Goal: Complete application form

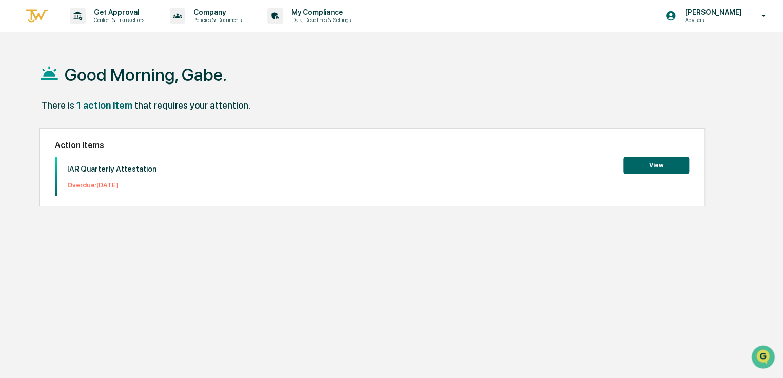
click at [648, 166] on button "View" at bounding box center [656, 165] width 66 height 17
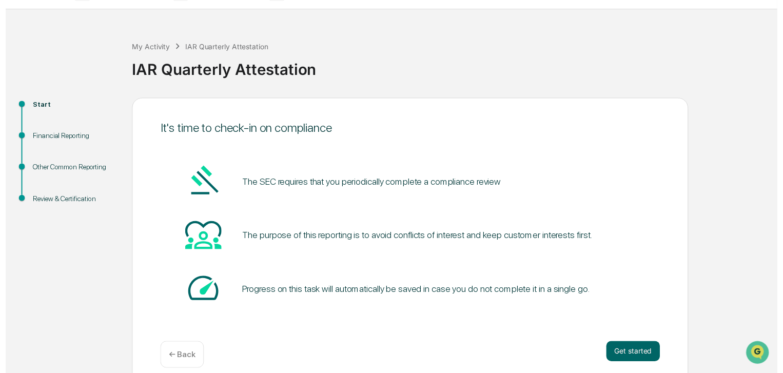
scroll to position [34, 0]
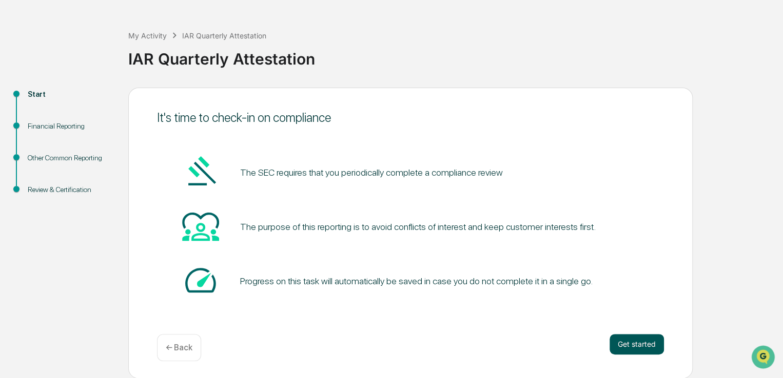
click at [628, 340] on button "Get started" at bounding box center [636, 344] width 54 height 21
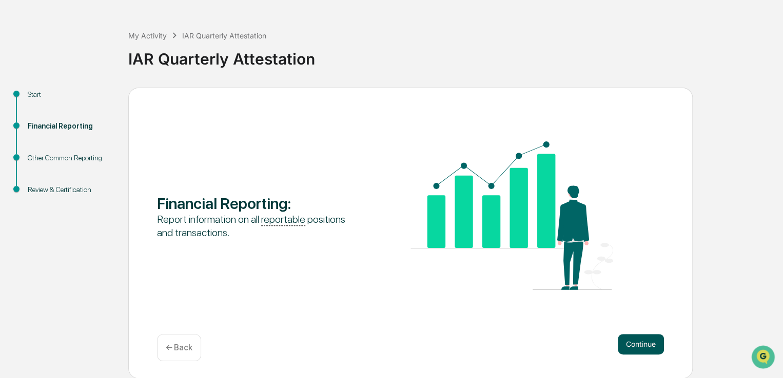
click at [626, 351] on button "Continue" at bounding box center [640, 344] width 46 height 21
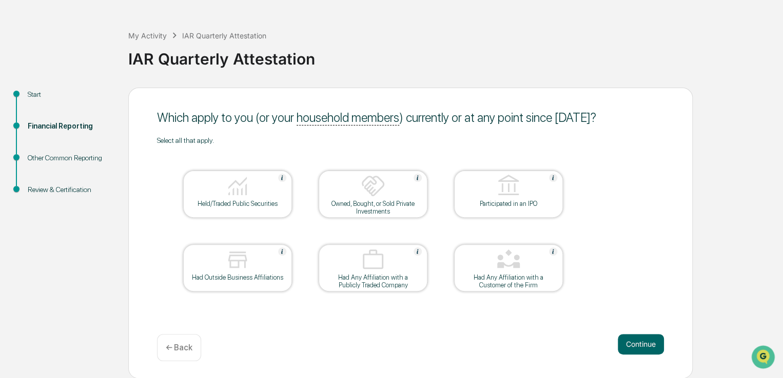
click at [233, 200] on div "Held/Traded Public Securities" at bounding box center [237, 204] width 92 height 8
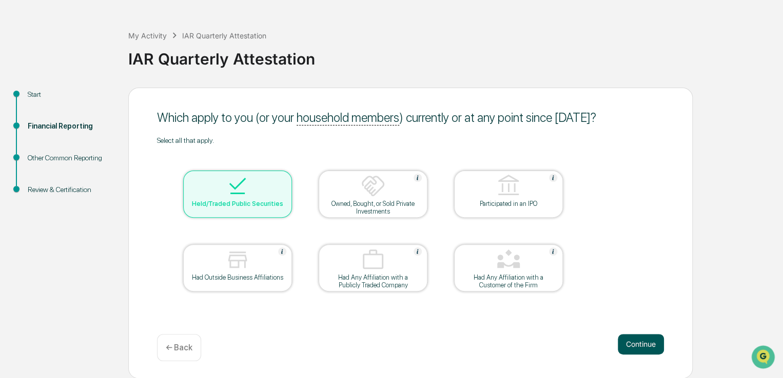
click at [636, 342] on button "Continue" at bounding box center [640, 344] width 46 height 21
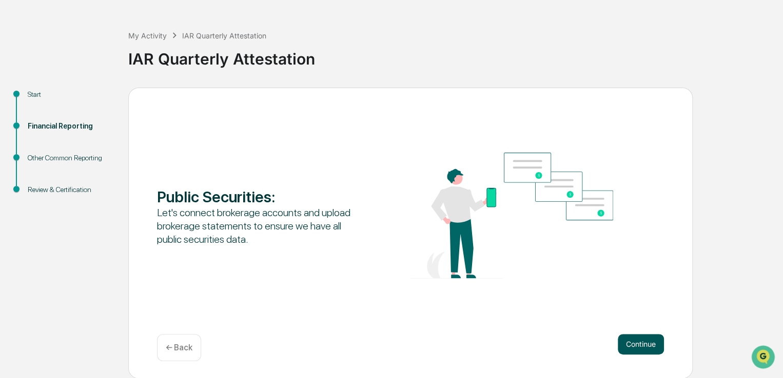
click at [639, 339] on button "Continue" at bounding box center [640, 344] width 46 height 21
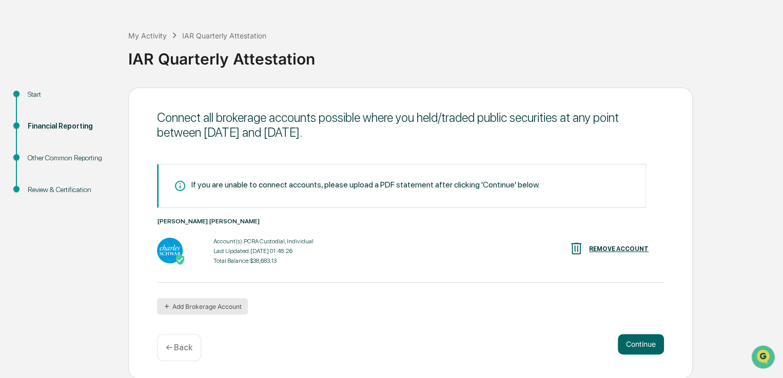
click at [203, 309] on button "Add Brokerage Account" at bounding box center [202, 306] width 91 height 16
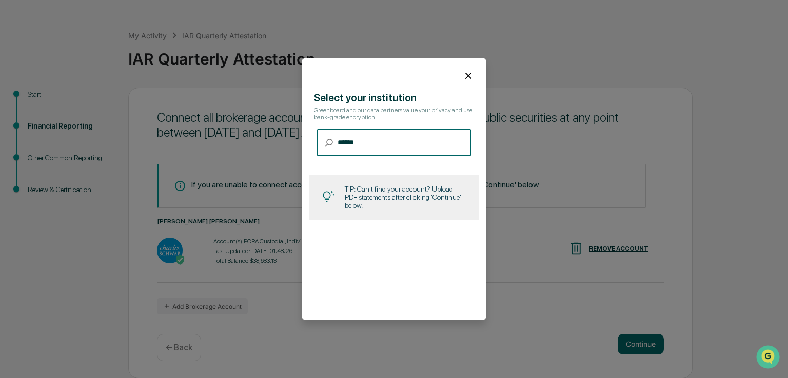
type input "******"
click at [466, 74] on icon at bounding box center [468, 75] width 11 height 11
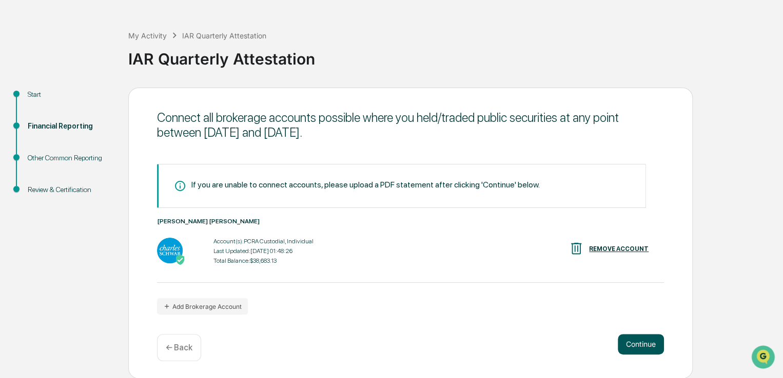
click at [641, 350] on button "Continue" at bounding box center [640, 344] width 46 height 21
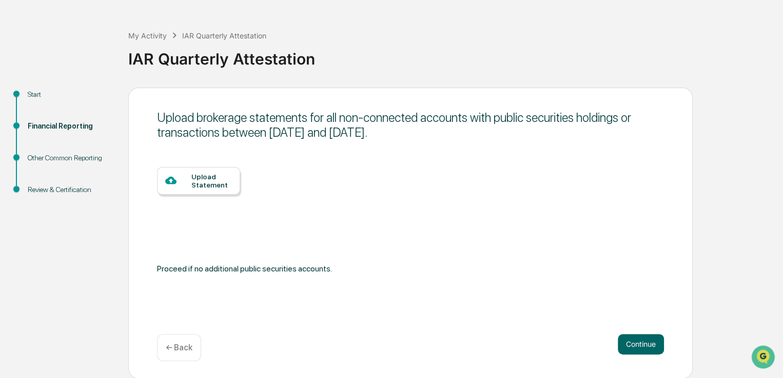
click at [189, 188] on div "Upload Statement" at bounding box center [198, 181] width 83 height 28
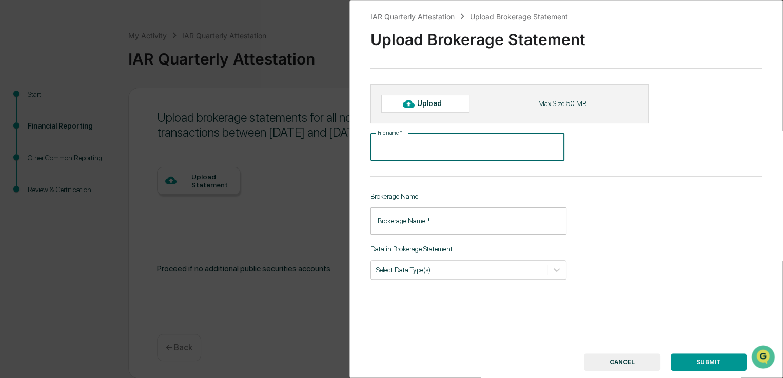
click at [434, 146] on input "File name   *" at bounding box center [467, 147] width 194 height 27
type input "**********"
click at [431, 224] on input "Brokerage Name   *" at bounding box center [468, 221] width 196 height 27
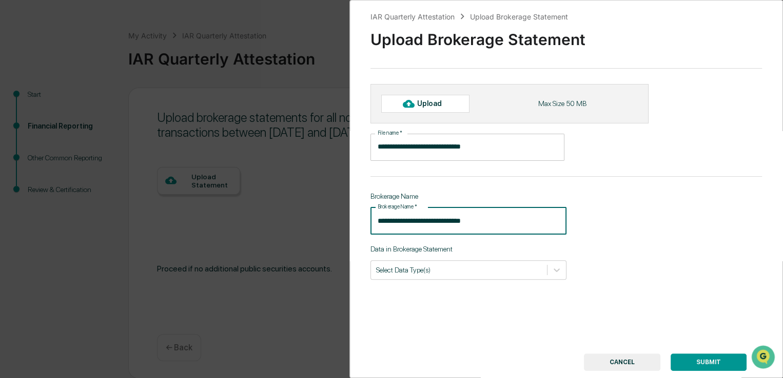
type input "**********"
click at [493, 147] on input "**********" at bounding box center [467, 147] width 194 height 27
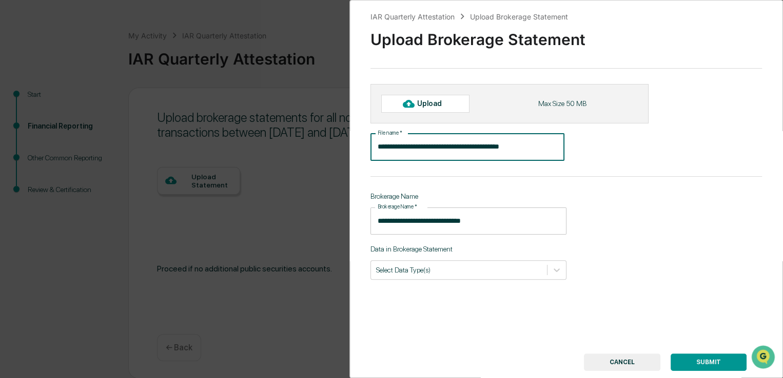
click at [653, 177] on div "**********" at bounding box center [565, 189] width 433 height 378
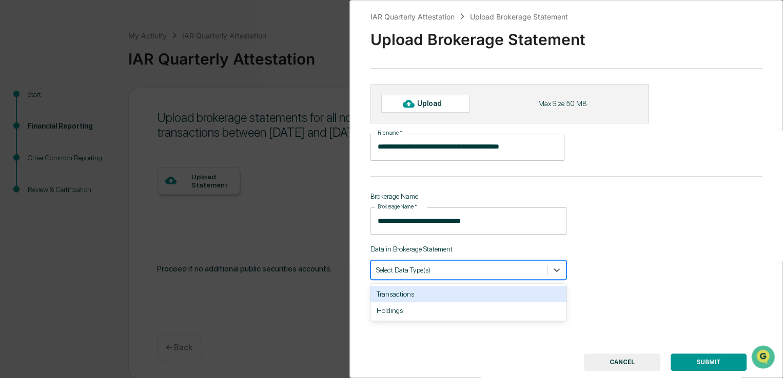
click at [425, 273] on div at bounding box center [459, 270] width 166 height 10
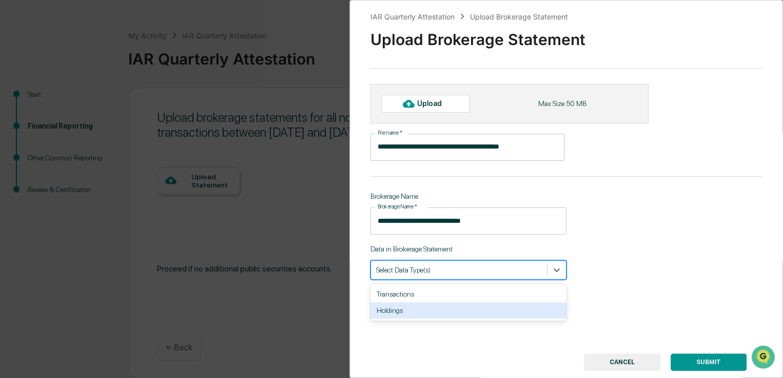
click at [417, 311] on div "Holdings" at bounding box center [468, 311] width 196 height 16
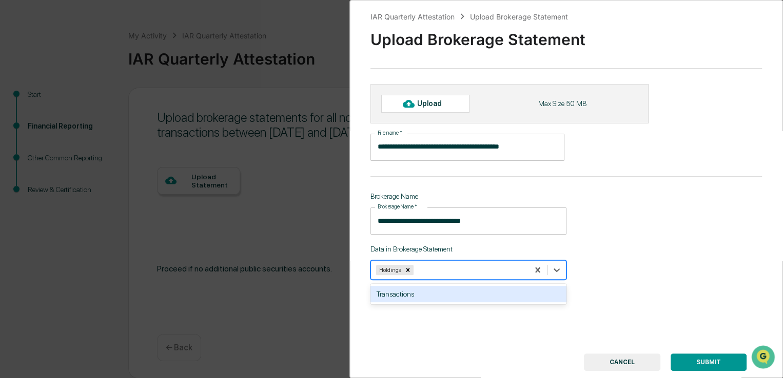
click at [416, 298] on div "Transactions" at bounding box center [468, 294] width 196 height 16
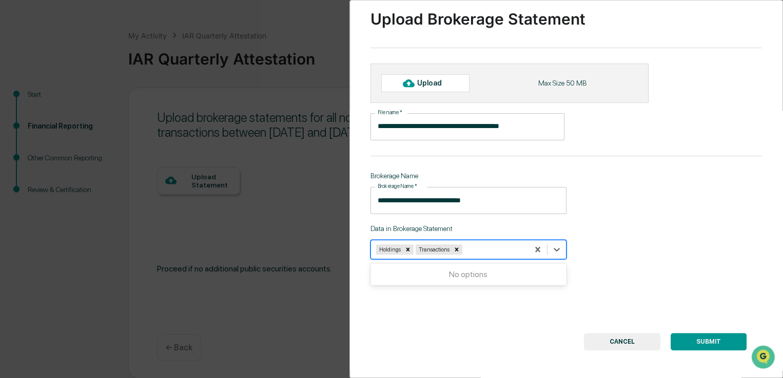
scroll to position [31, 0]
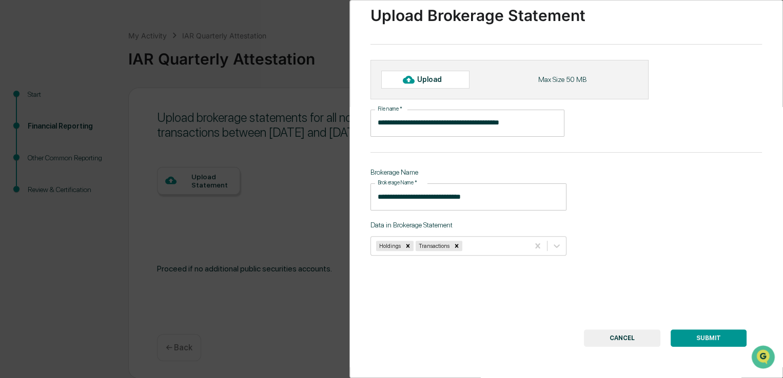
click at [472, 296] on div "**********" at bounding box center [565, 189] width 433 height 378
click at [432, 75] on div "Upload" at bounding box center [433, 79] width 33 height 8
type input "**********"
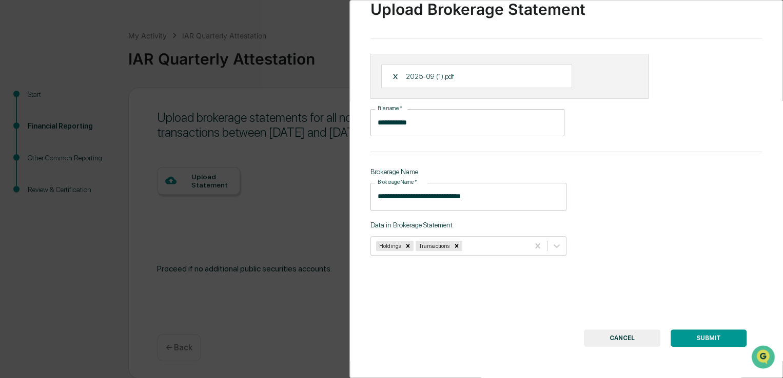
scroll to position [37, 0]
click at [711, 334] on button "SUBMIT" at bounding box center [708, 338] width 76 height 17
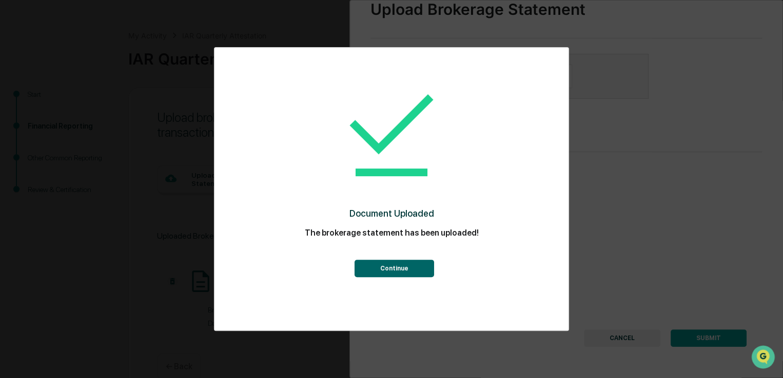
click at [400, 270] on button "Continue" at bounding box center [393, 268] width 79 height 17
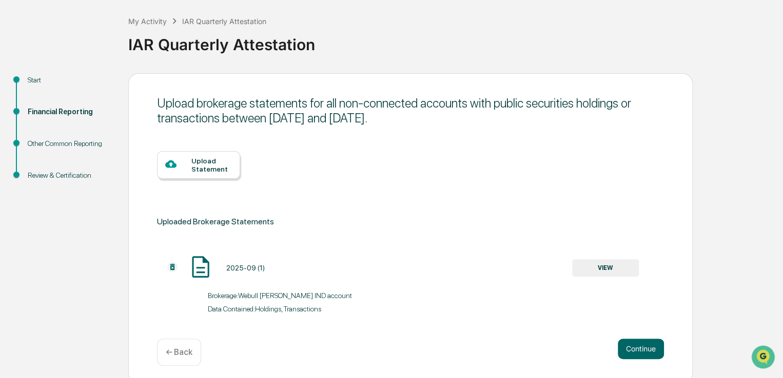
scroll to position [55, 0]
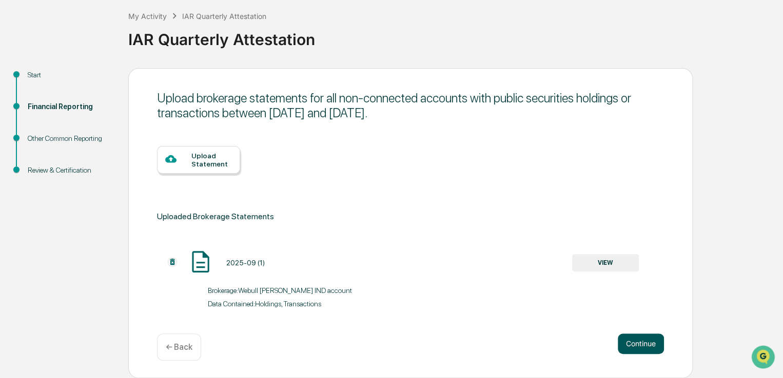
click at [651, 354] on div "Continue ← Back" at bounding box center [410, 347] width 507 height 27
click at [644, 347] on button "Continue" at bounding box center [640, 344] width 46 height 21
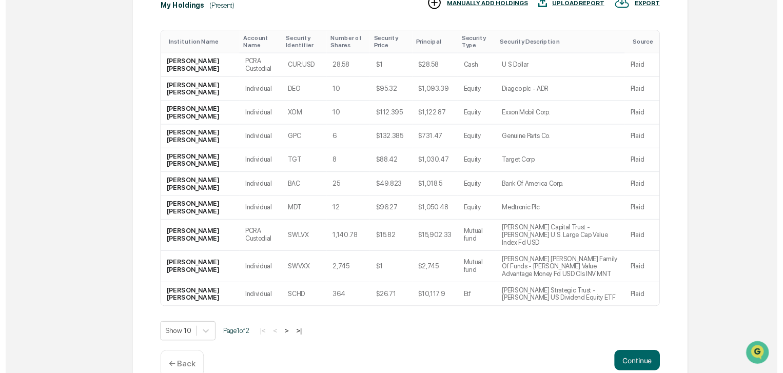
scroll to position [282, 0]
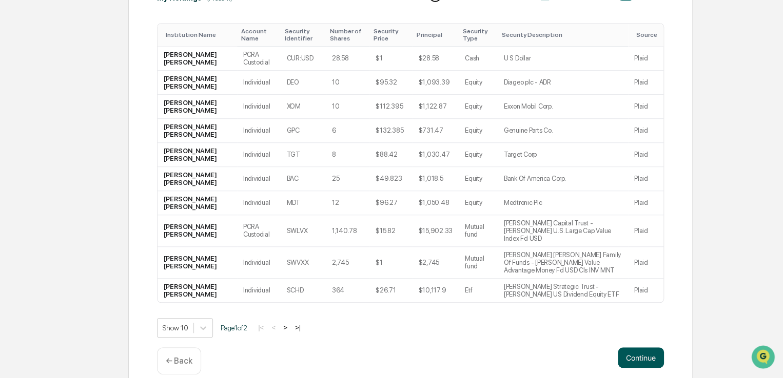
click at [643, 350] on button "Continue" at bounding box center [640, 358] width 46 height 21
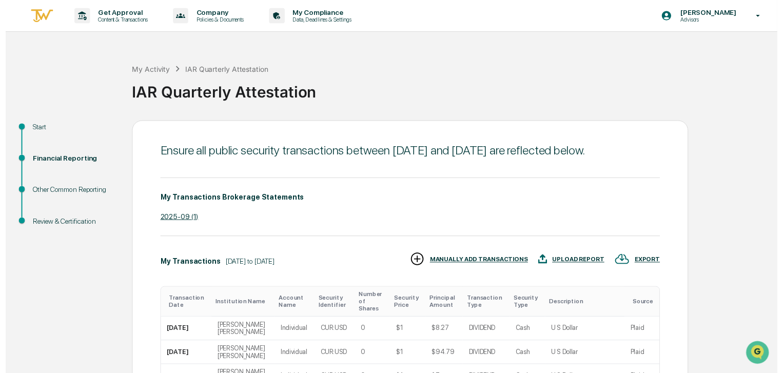
scroll to position [297, 0]
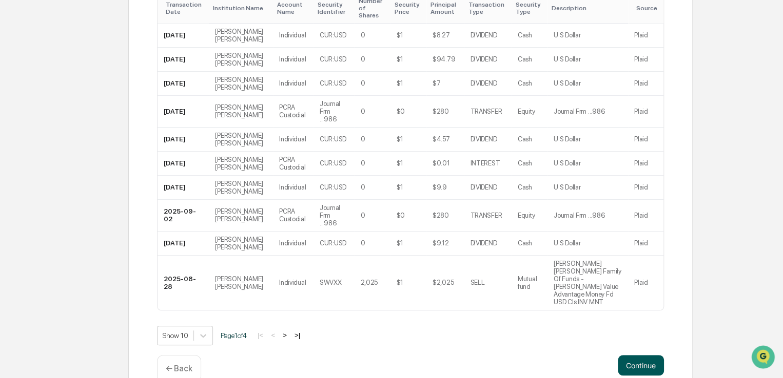
click at [642, 355] on button "Continue" at bounding box center [640, 365] width 46 height 21
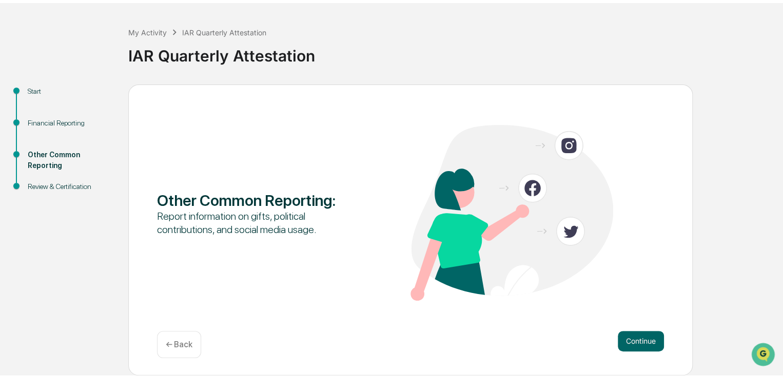
scroll to position [34, 0]
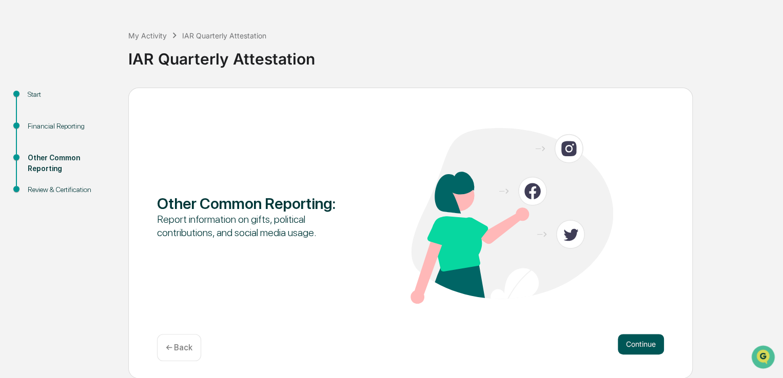
click at [646, 345] on button "Continue" at bounding box center [640, 344] width 46 height 21
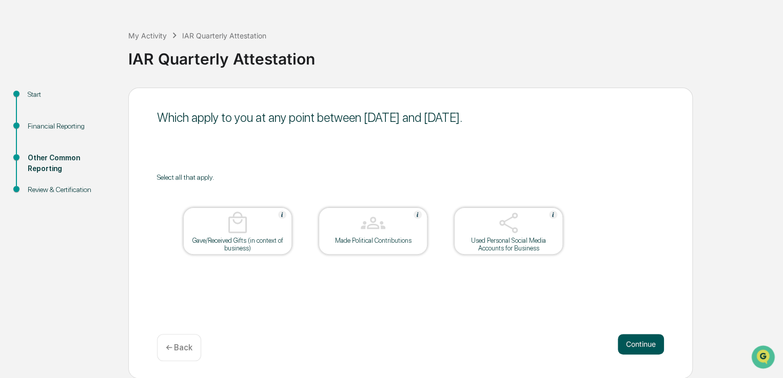
click at [640, 341] on button "Continue" at bounding box center [640, 344] width 46 height 21
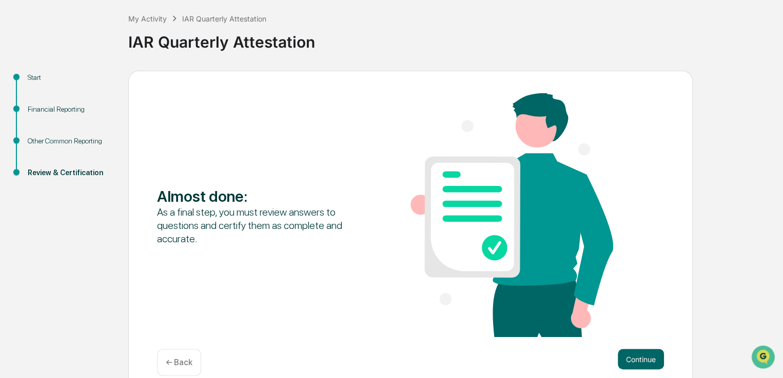
scroll to position [67, 0]
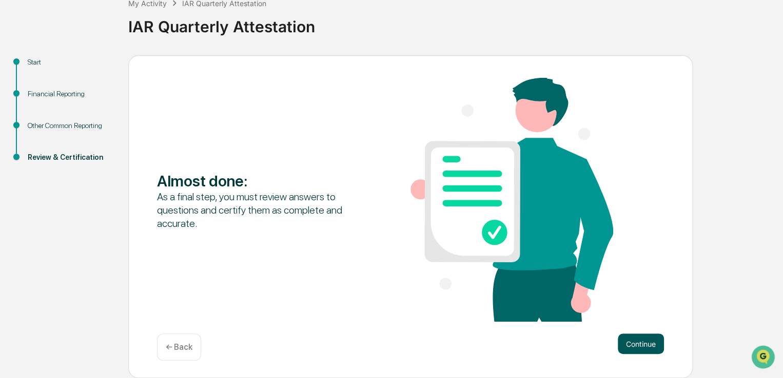
click at [637, 343] on button "Continue" at bounding box center [640, 344] width 46 height 21
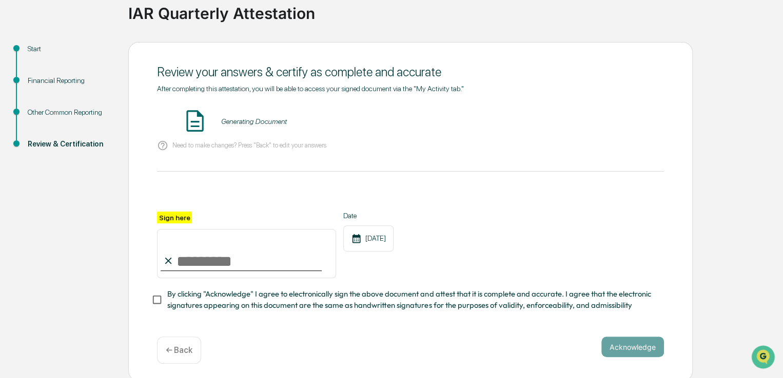
scroll to position [87, 0]
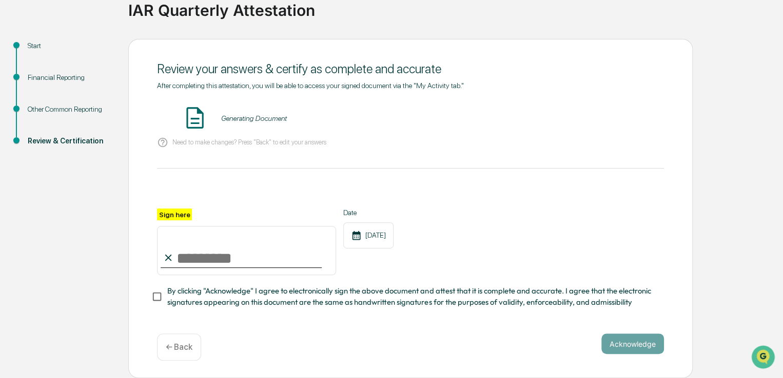
click at [187, 253] on input "Sign here" at bounding box center [246, 250] width 179 height 49
type input "**********"
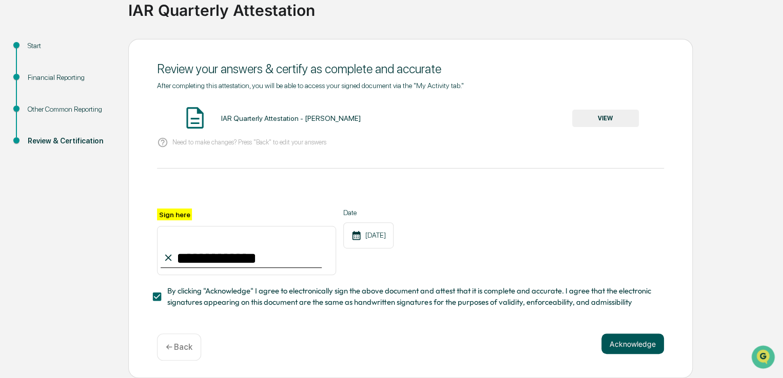
click at [631, 344] on button "Acknowledge" at bounding box center [632, 344] width 63 height 21
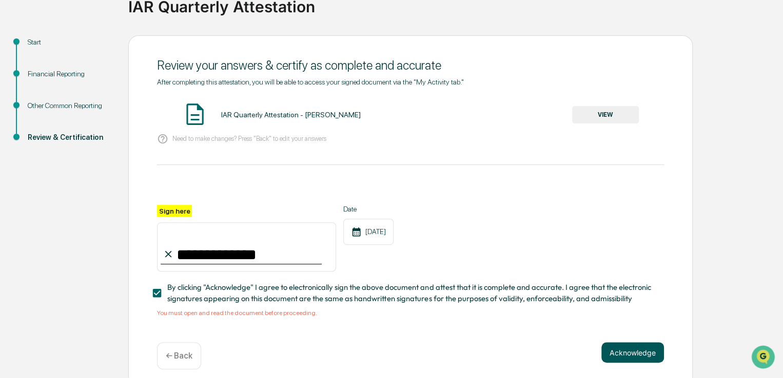
click at [639, 356] on button "Acknowledge" at bounding box center [632, 353] width 63 height 21
click at [611, 119] on button "VIEW" at bounding box center [605, 114] width 67 height 17
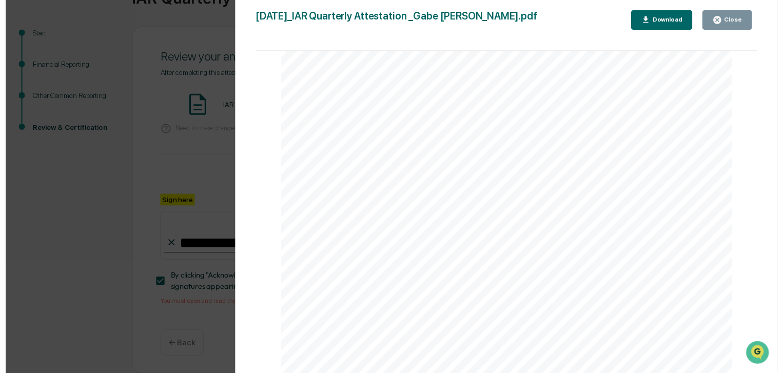
scroll to position [0, 0]
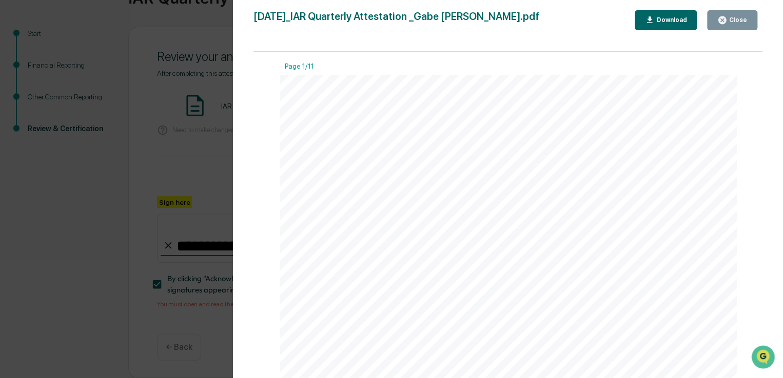
click at [726, 23] on icon "button" at bounding box center [722, 20] width 8 height 8
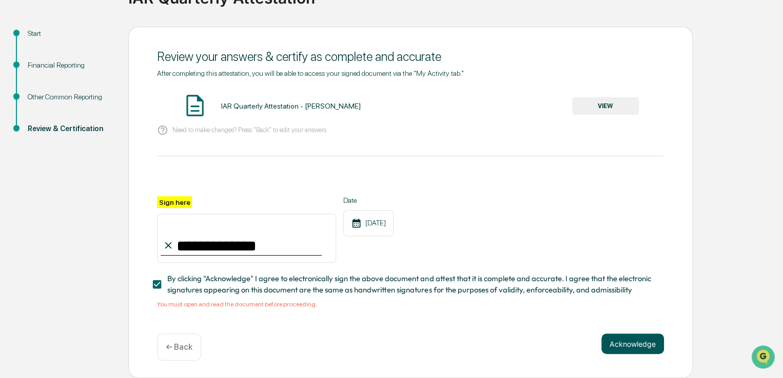
click at [625, 341] on button "Acknowledge" at bounding box center [632, 344] width 63 height 21
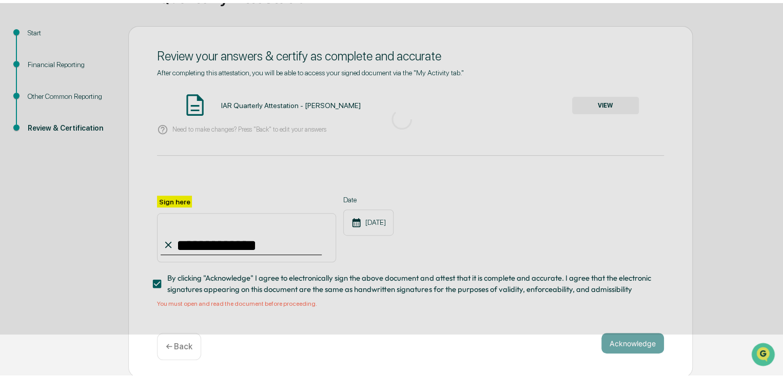
scroll to position [34, 0]
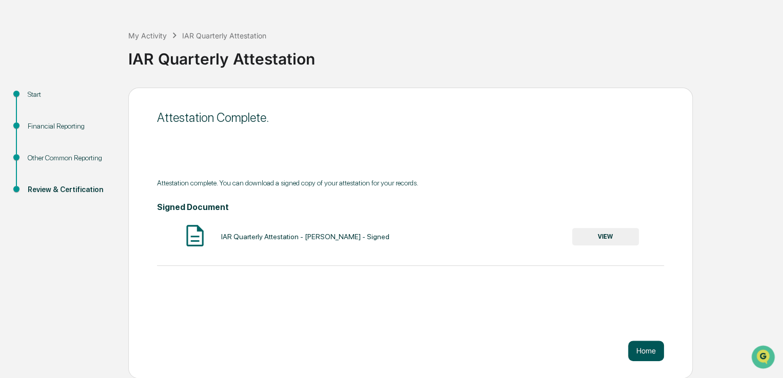
click at [650, 347] on button "Home" at bounding box center [646, 351] width 36 height 21
